Goal: Task Accomplishment & Management: Complete application form

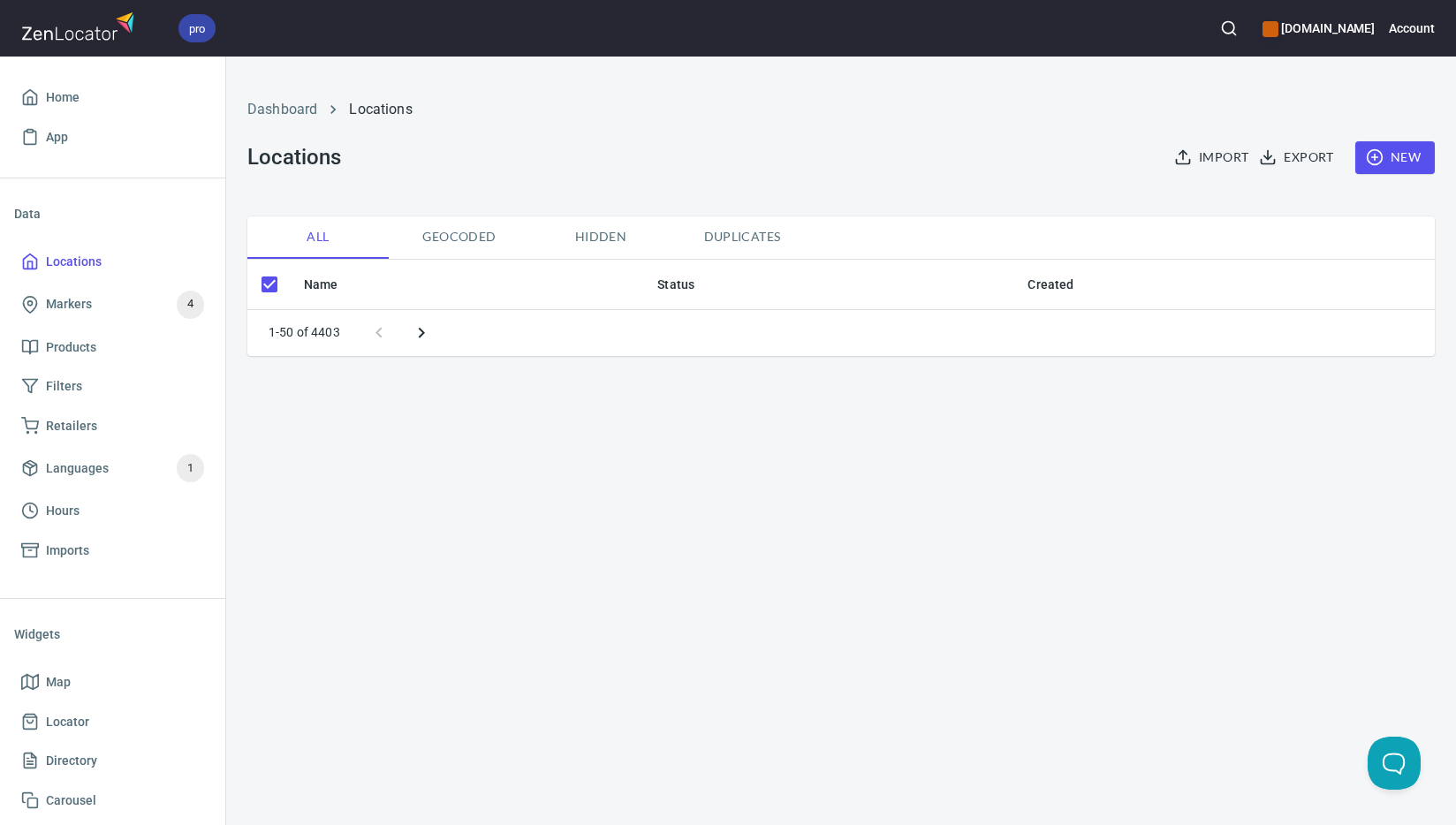
checkbox input "false"
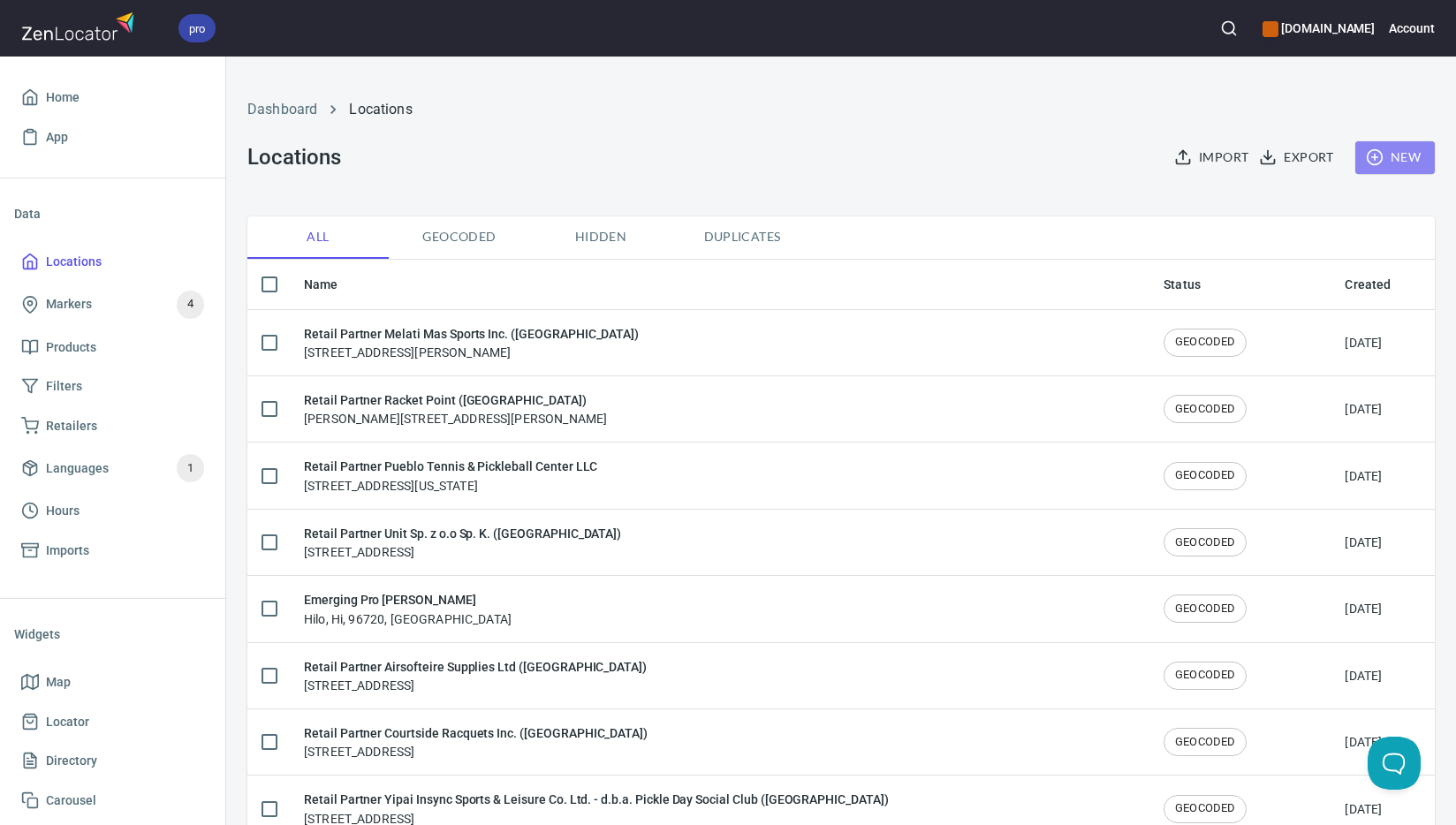
click at [1388, 162] on span "New" at bounding box center [1395, 157] width 51 height 22
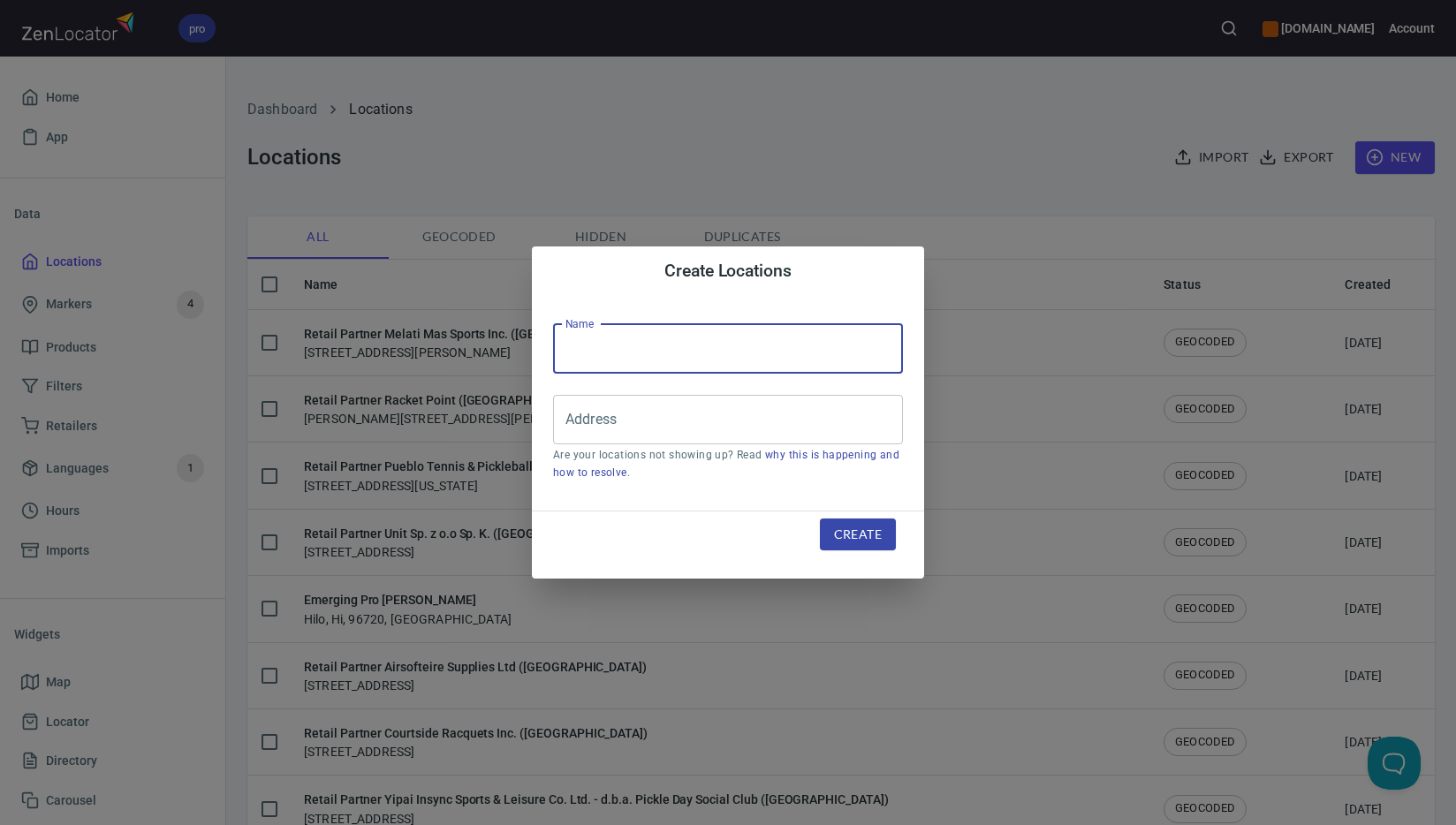
click at [702, 353] on input "text" at bounding box center [728, 348] width 350 height 49
paste input "Court Shoes Store: Tennis and Pickle ([PERSON_NAME])"
type input "Retail Partner Court Shoes Store: Tennis and Pickle ([PERSON_NAME])"
click at [778, 413] on input "Address" at bounding box center [715, 419] width 308 height 33
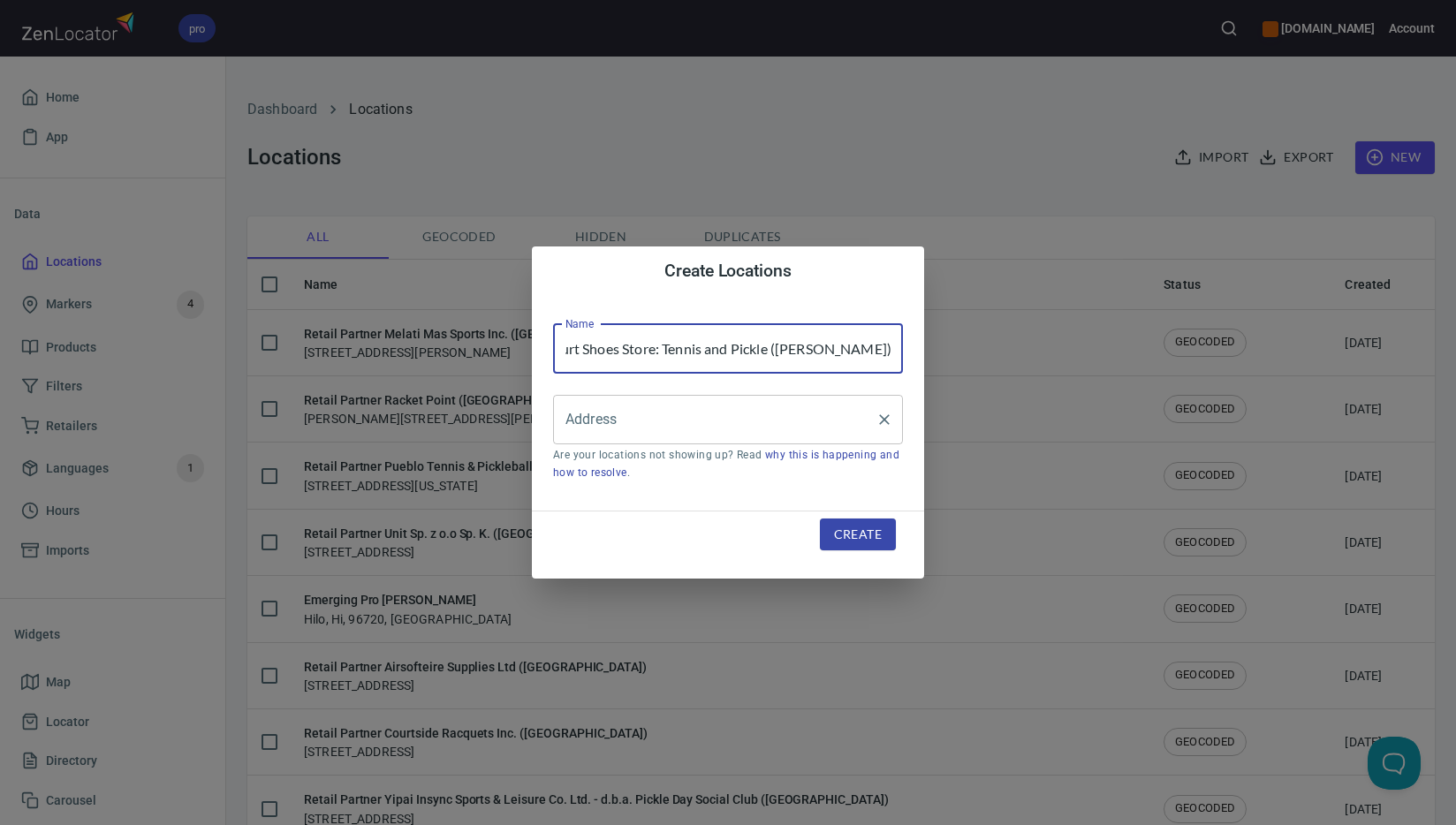
scroll to position [0, 0]
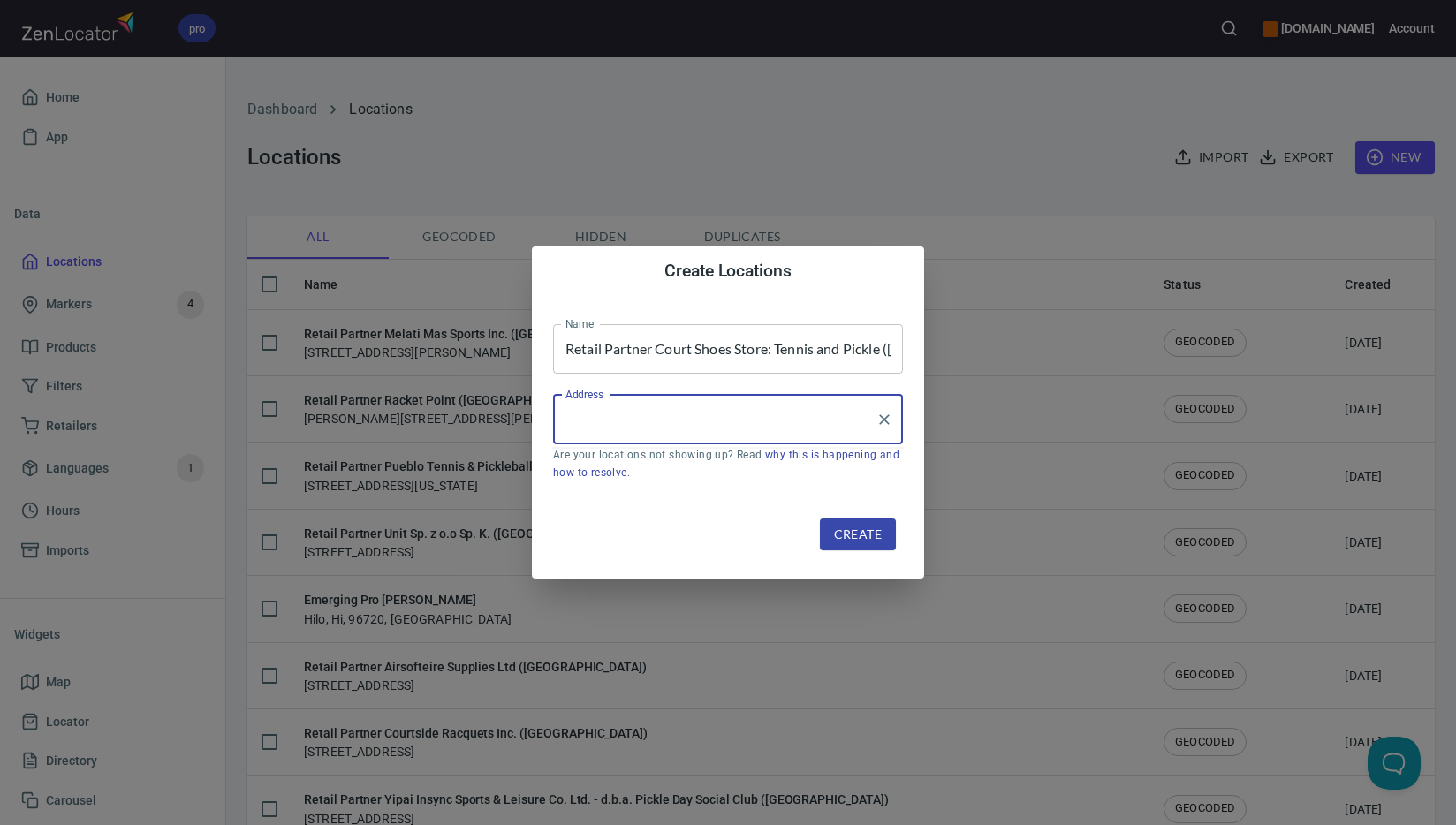
paste input "[STREET_ADDRESS]"
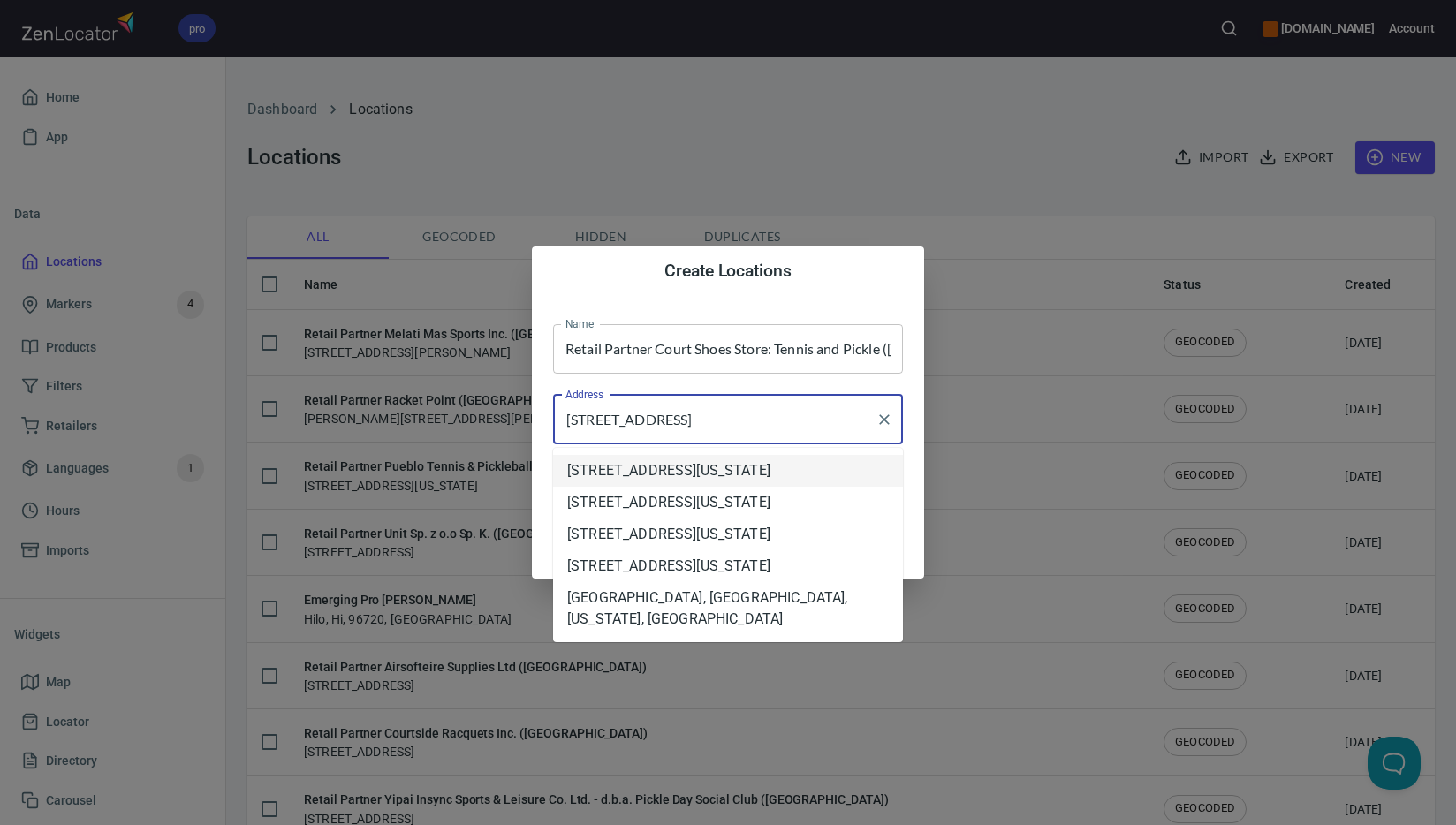
click at [757, 469] on li "[STREET_ADDRESS][US_STATE]" at bounding box center [728, 470] width 350 height 31
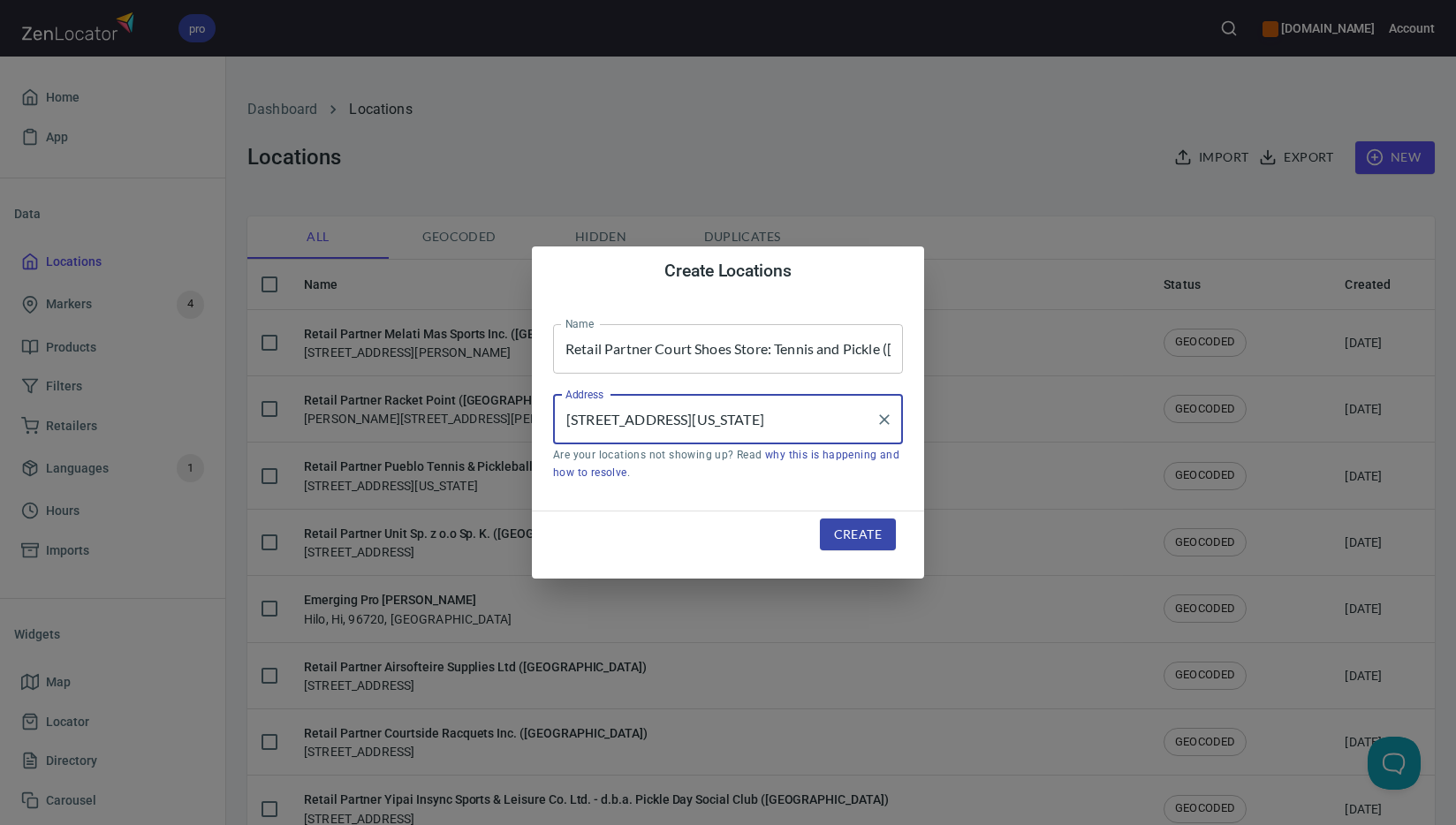
type input "[STREET_ADDRESS][US_STATE]"
click at [855, 531] on span "Create" at bounding box center [858, 534] width 47 height 22
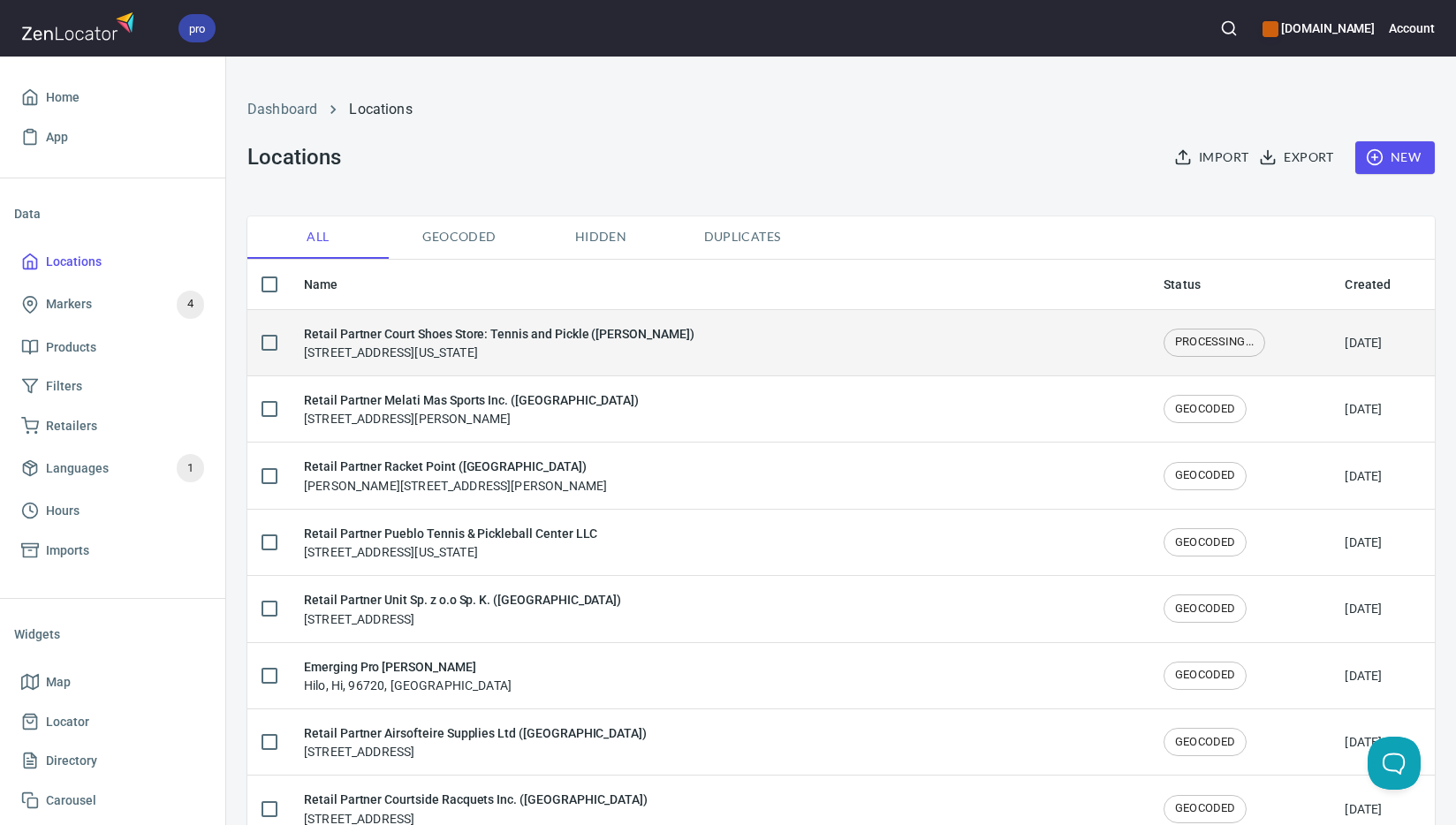
click at [663, 353] on div "Retail Partner Court Shoes Store: Tennis and Pickle ([PERSON_NAME]) [STREET_ADD…" at bounding box center [499, 342] width 390 height 37
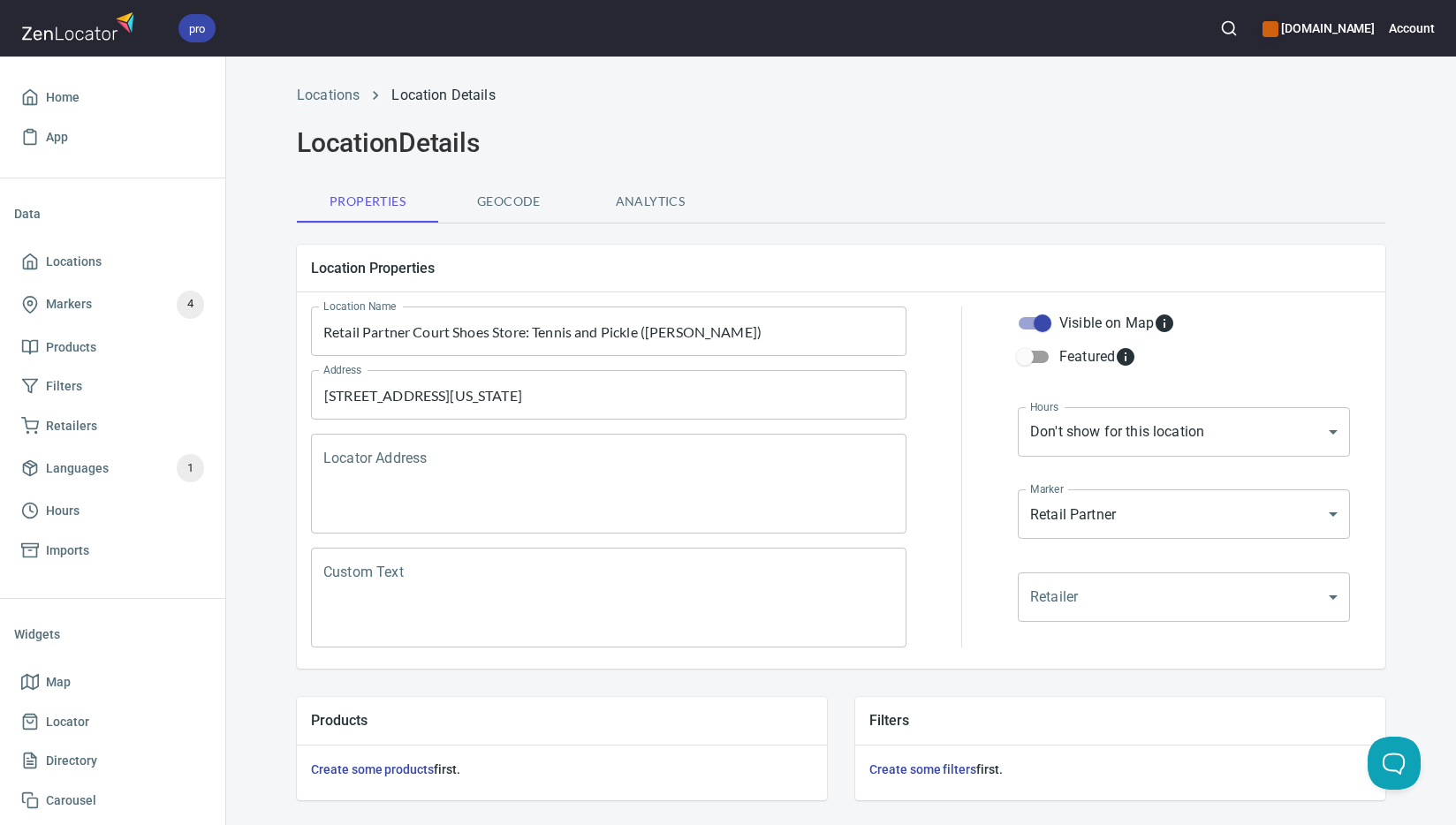
click at [544, 475] on textarea "Locator Address" at bounding box center [608, 483] width 571 height 67
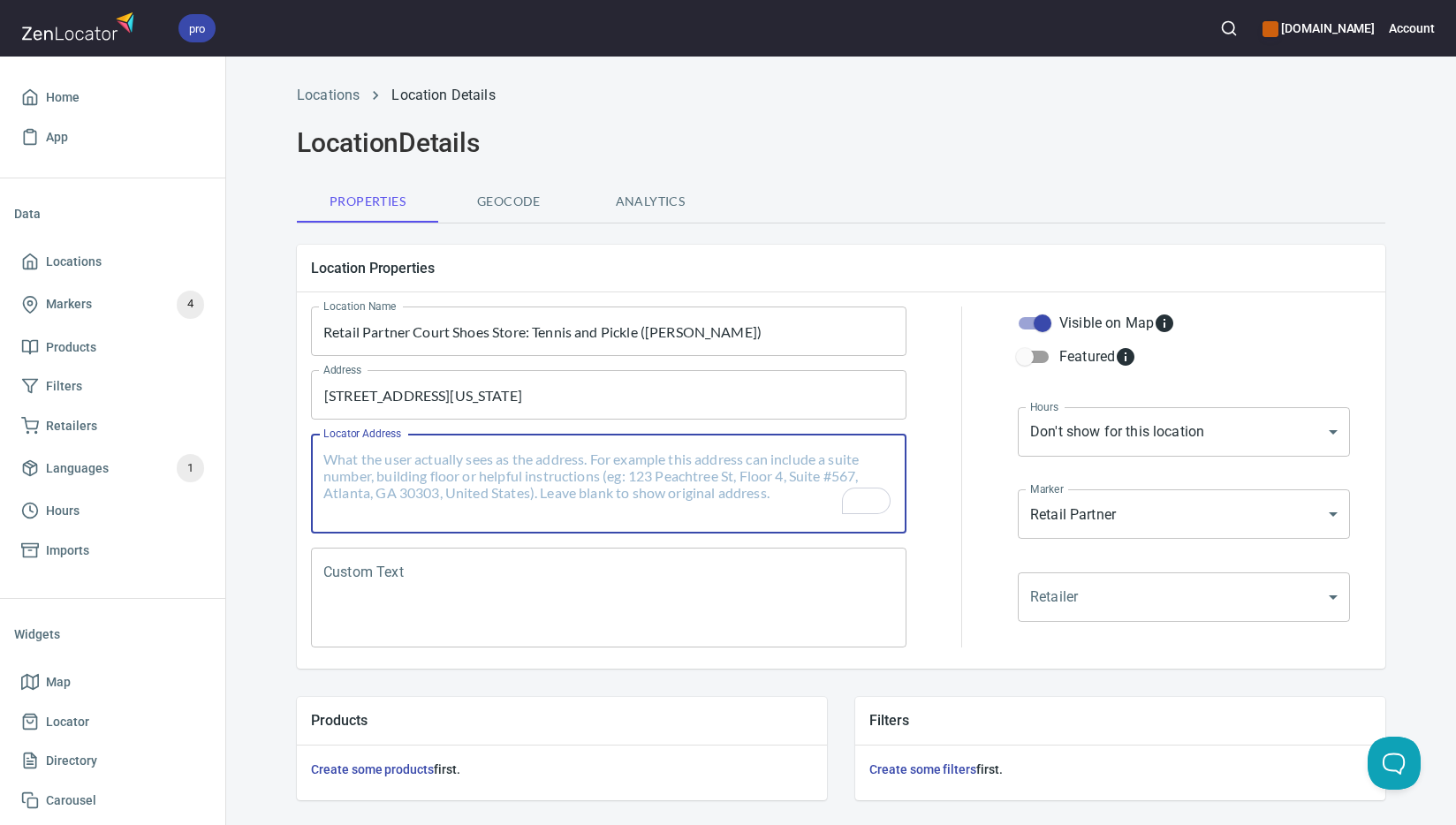
paste textarea "[STREET_ADDRESS][US_STATE]"
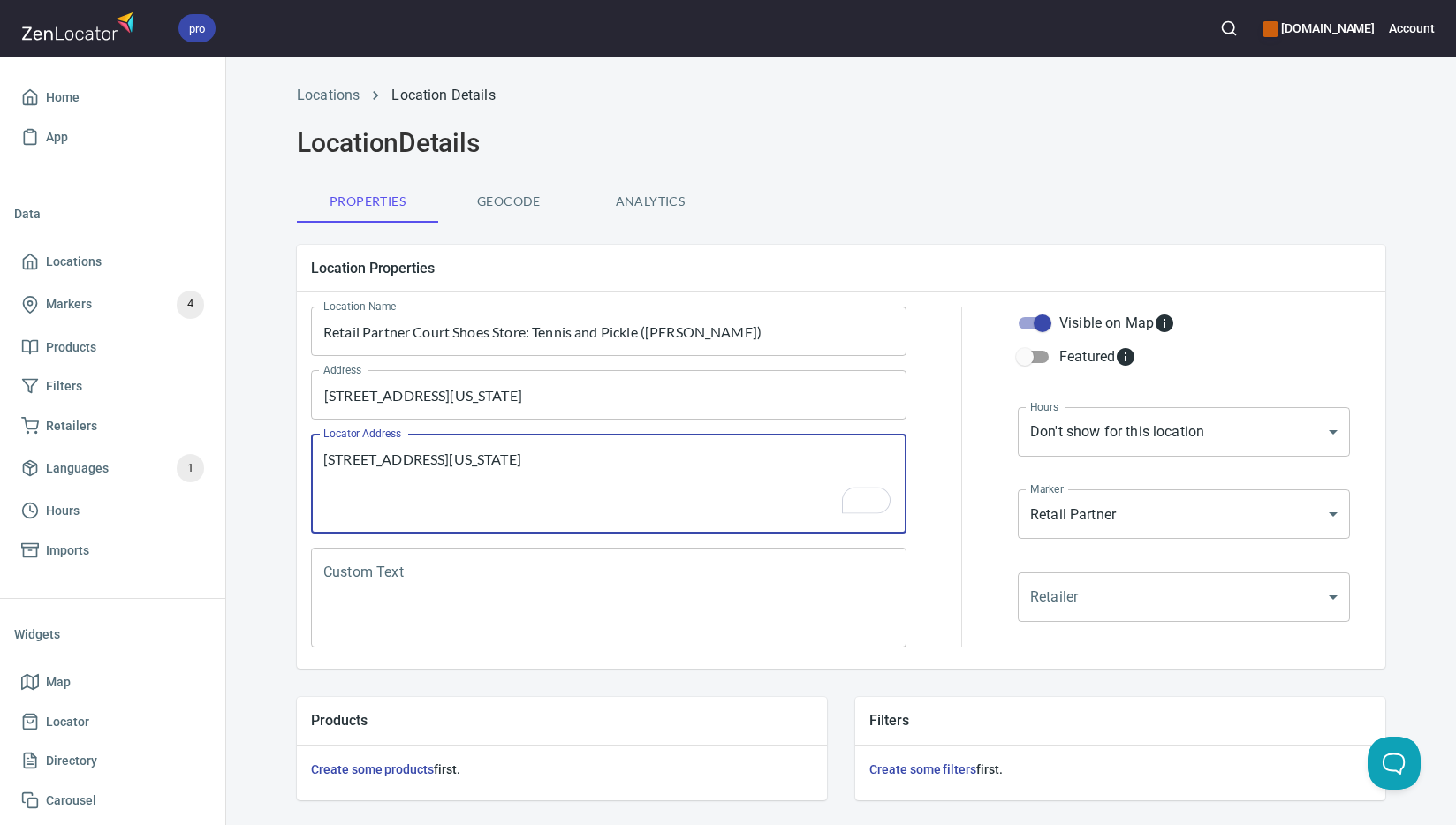
type textarea "[STREET_ADDRESS][US_STATE]"
click at [564, 602] on textarea "Custom Text" at bounding box center [608, 597] width 571 height 67
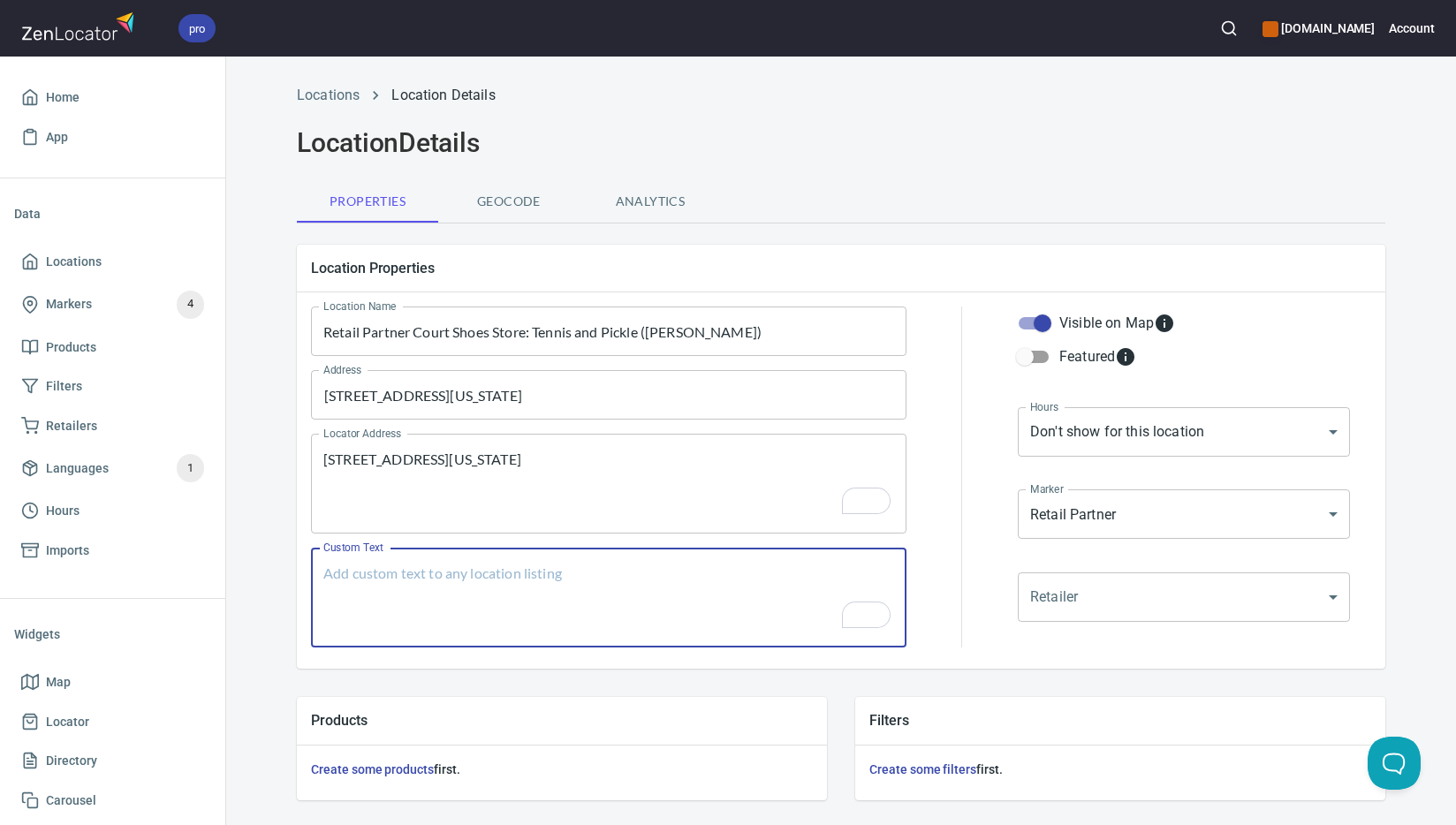
click at [647, 579] on textarea "Custom Text" at bounding box center [608, 597] width 571 height 67
paste textarea "Brands Carried: [PERSON_NAME] Return Policy: Can bring back [DATE], unused on c…"
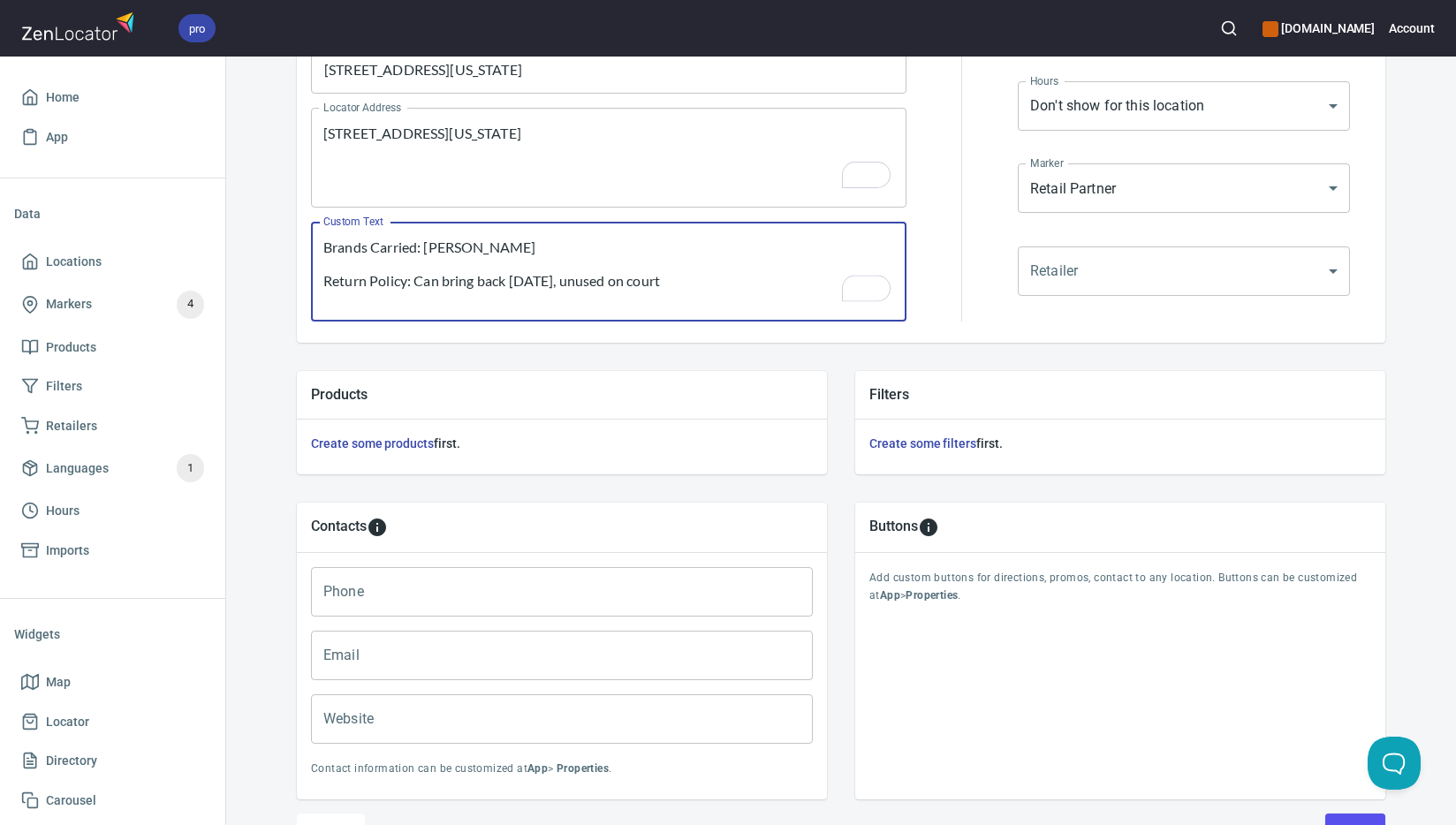
type textarea "Brands Carried: [PERSON_NAME] Return Policy: Can bring back [DATE], unused on c…"
click at [589, 594] on input "Phone" at bounding box center [561, 591] width 501 height 49
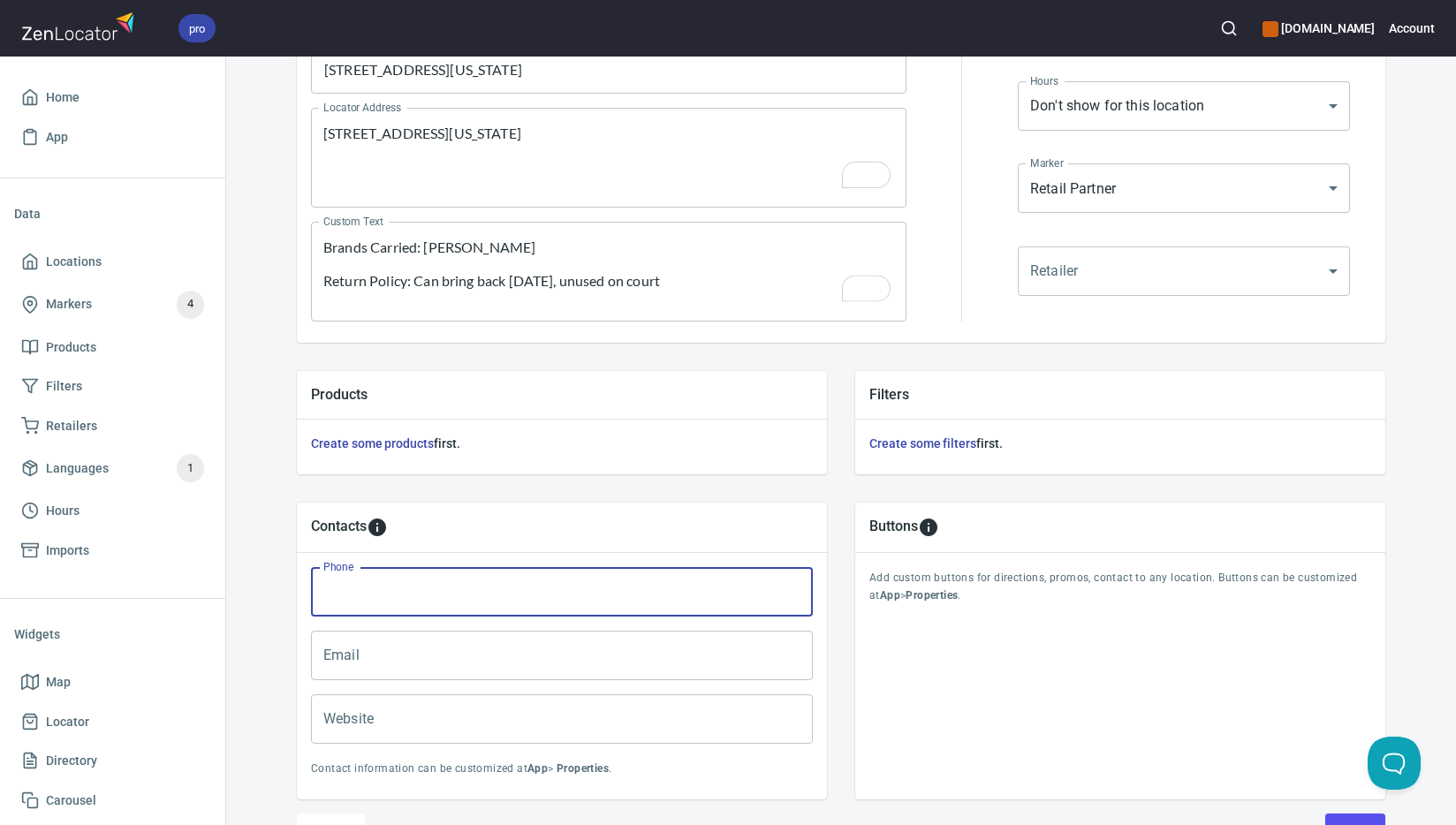
paste input "[PHONE_NUMBER]"
type input "[PHONE_NUMBER]"
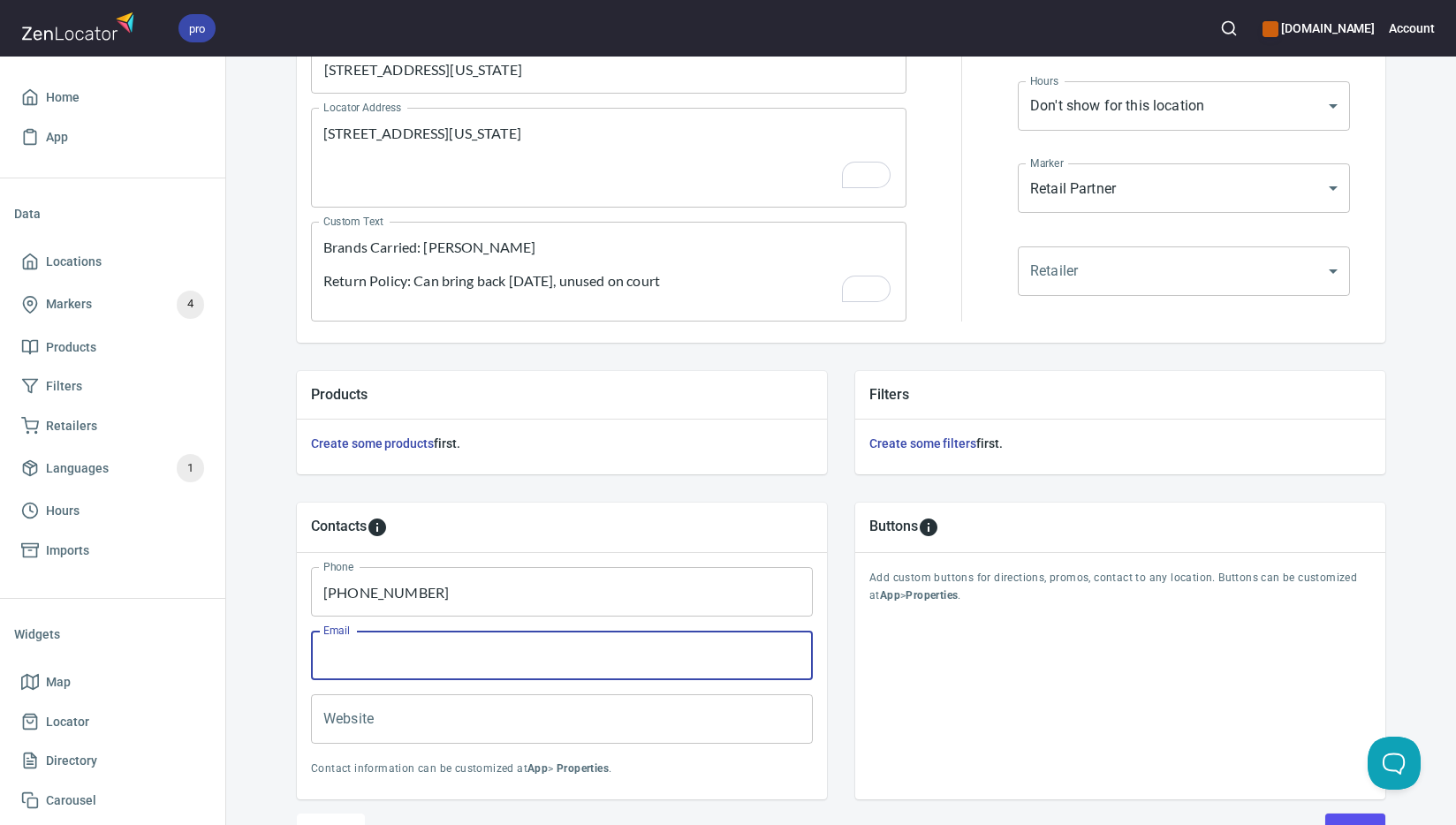
paste input "[EMAIL_ADDRESS][DOMAIN_NAME]"
type input "[EMAIL_ADDRESS][DOMAIN_NAME]"
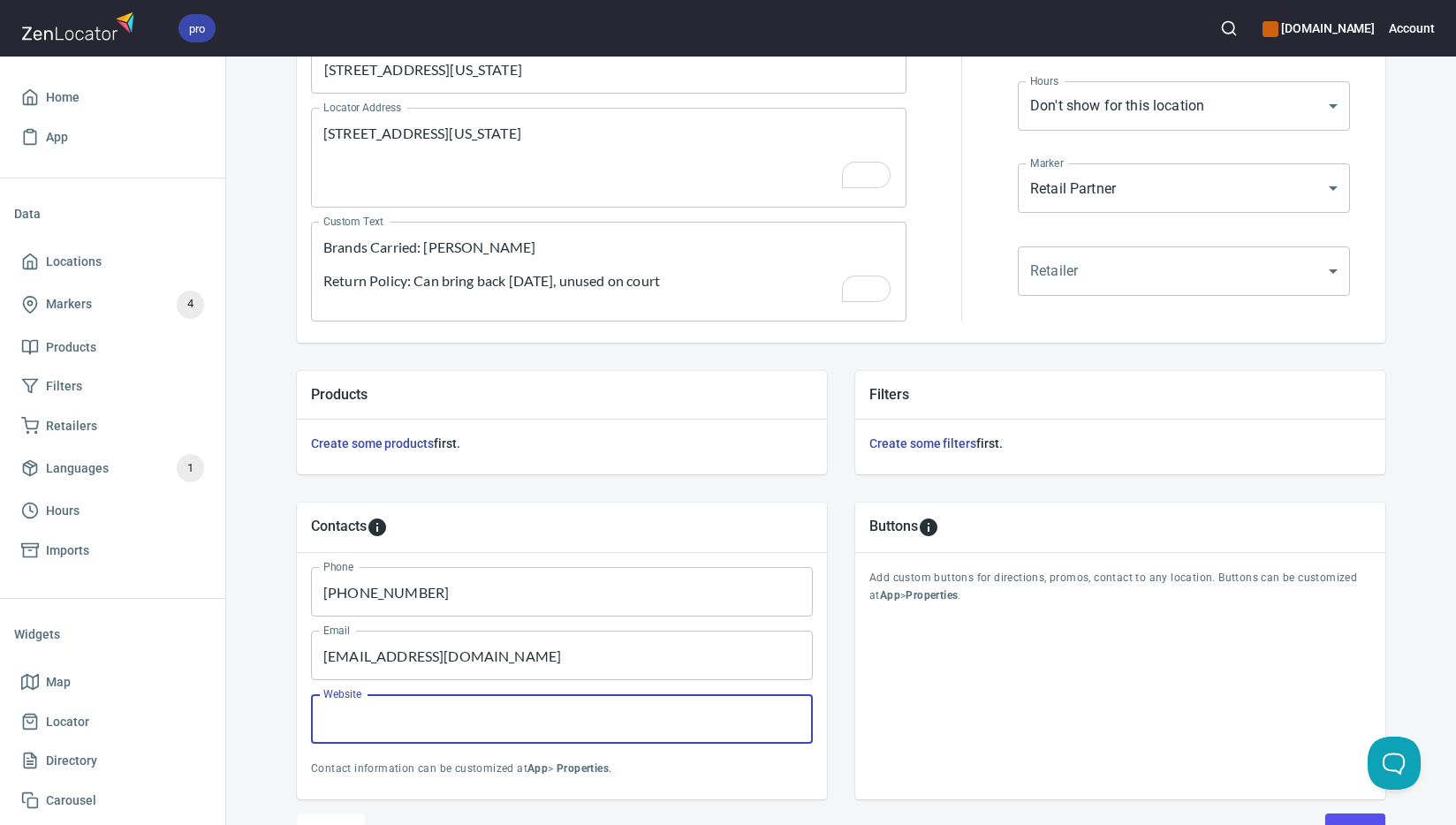
paste input "[DOMAIN_NAME]"
type input "[DOMAIN_NAME]"
click at [1127, 721] on div "Buttons Add custom buttons for directions, promos, contact to any location. But…" at bounding box center [1120, 650] width 530 height 297
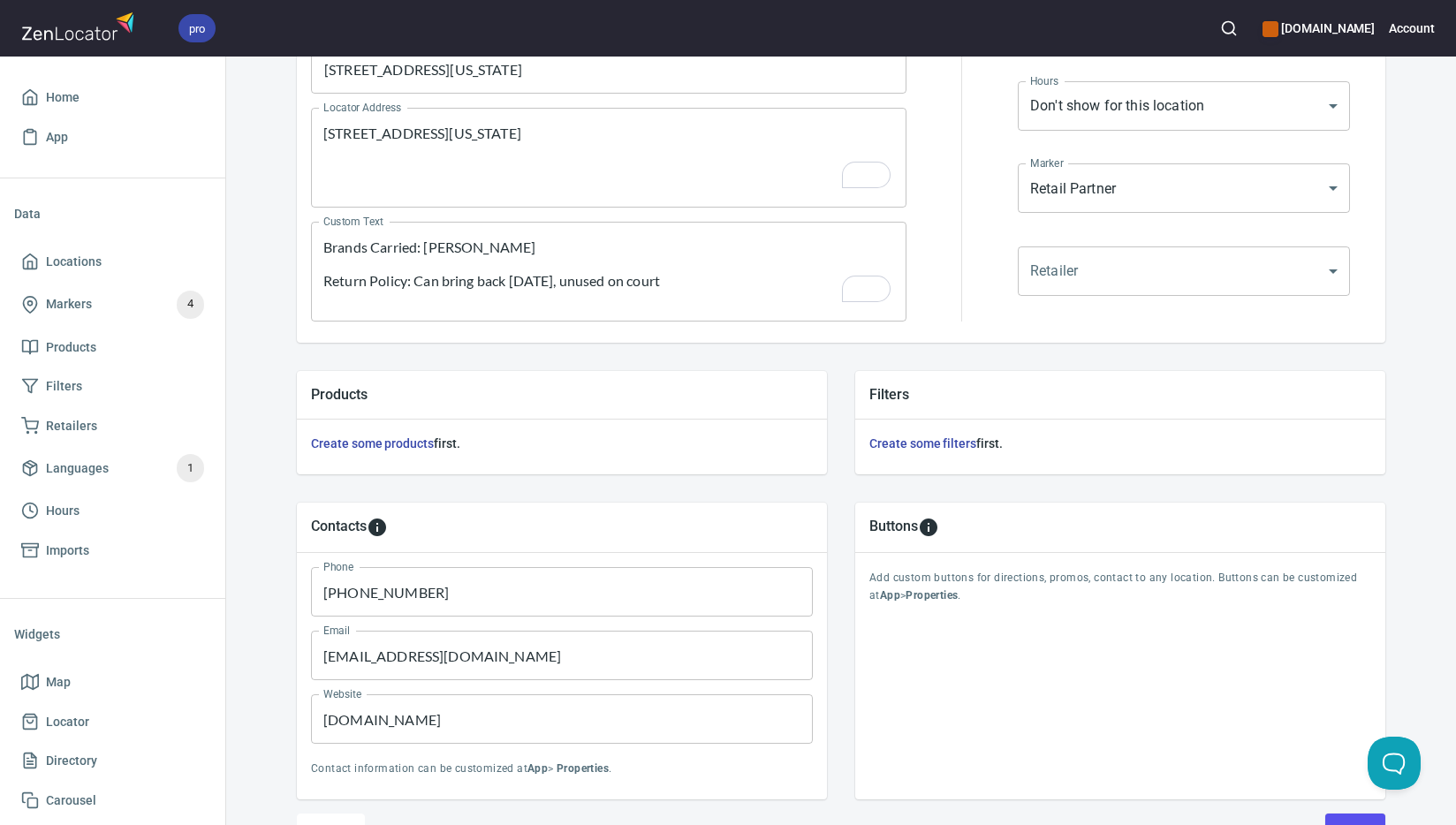
scroll to position [425, 0]
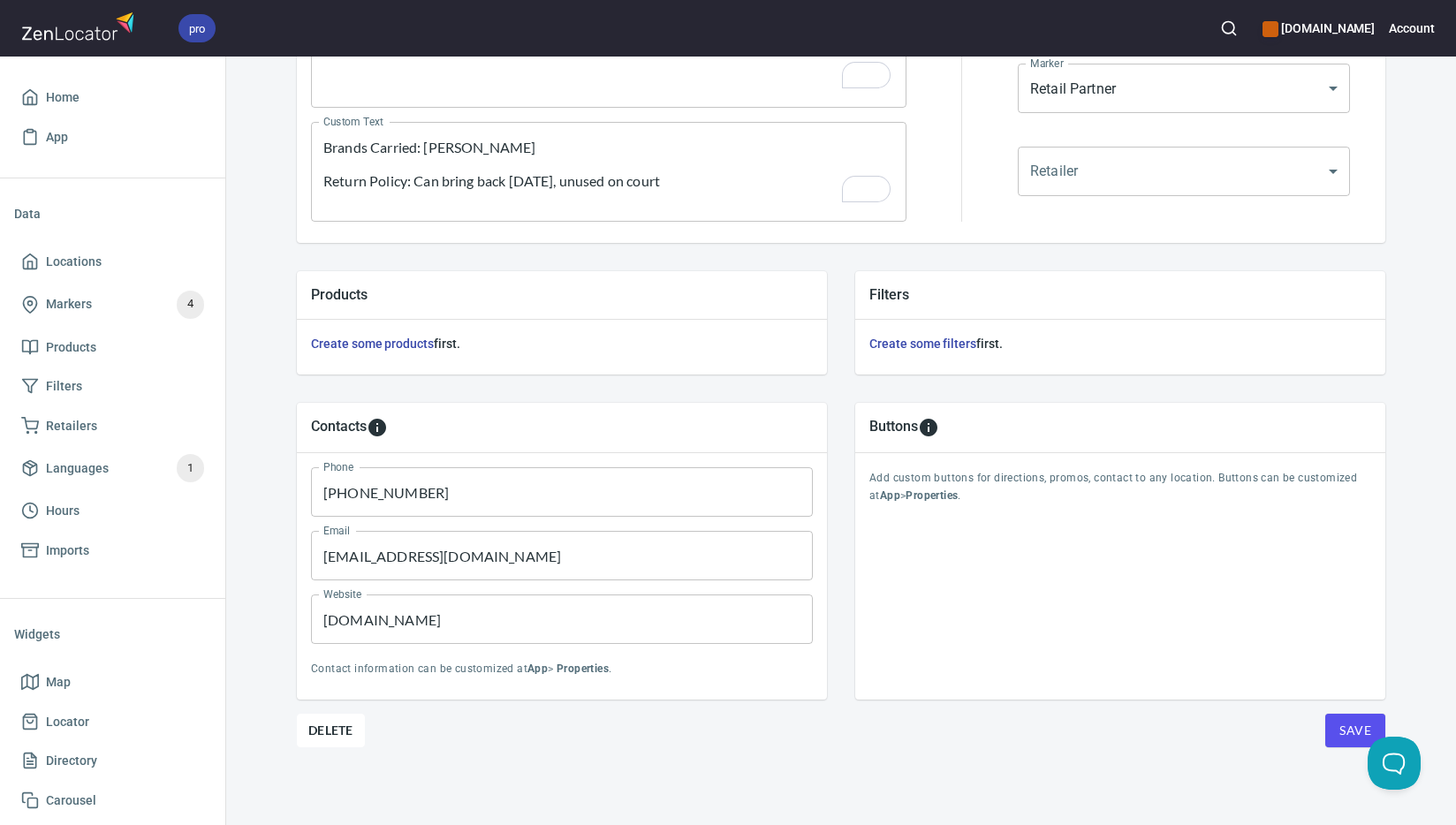
click at [1343, 731] on span "Save" at bounding box center [1354, 730] width 31 height 22
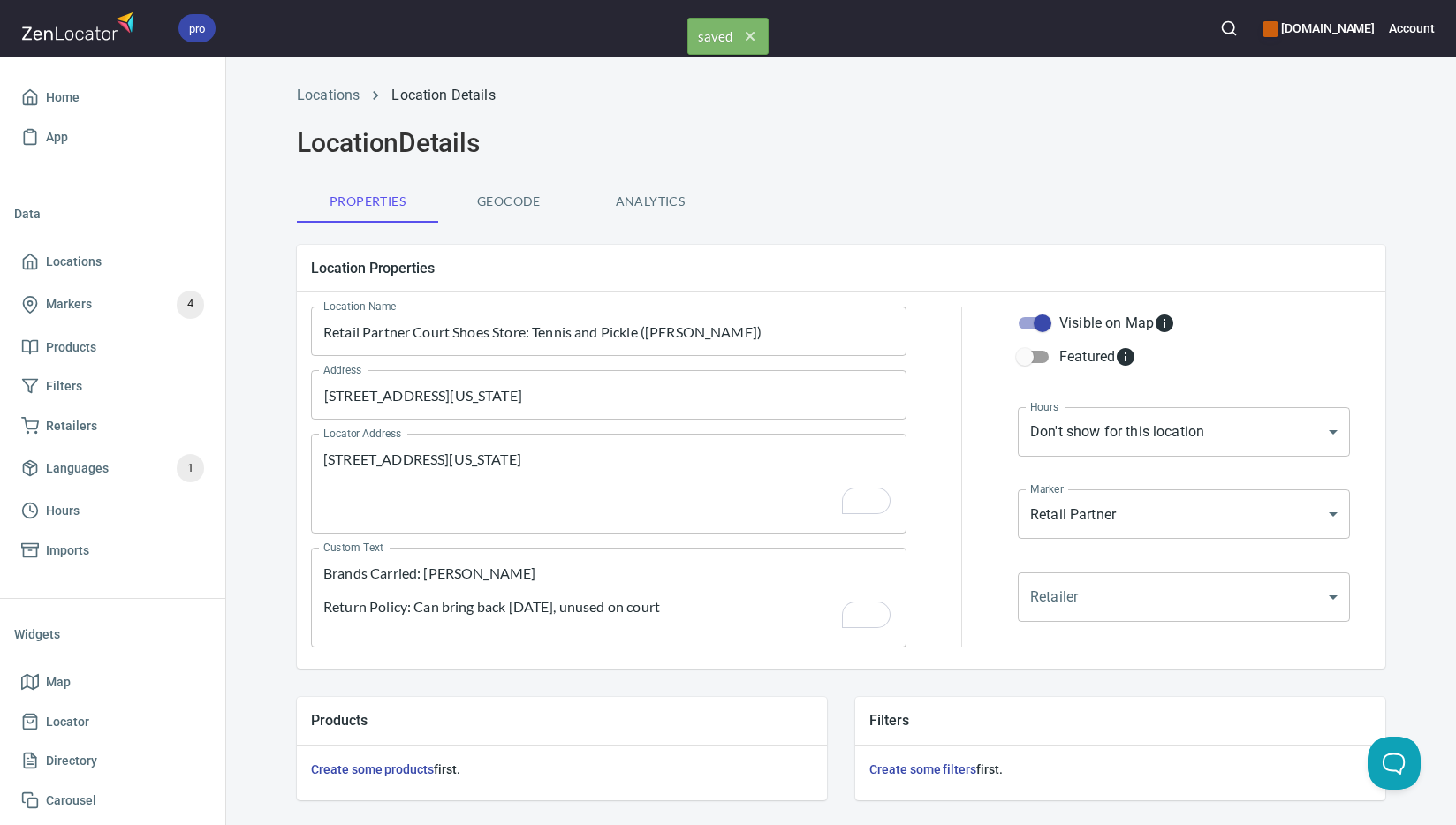
scroll to position [0, 0]
click at [102, 264] on span "Locations" at bounding box center [112, 261] width 183 height 22
